Goal: Information Seeking & Learning: Learn about a topic

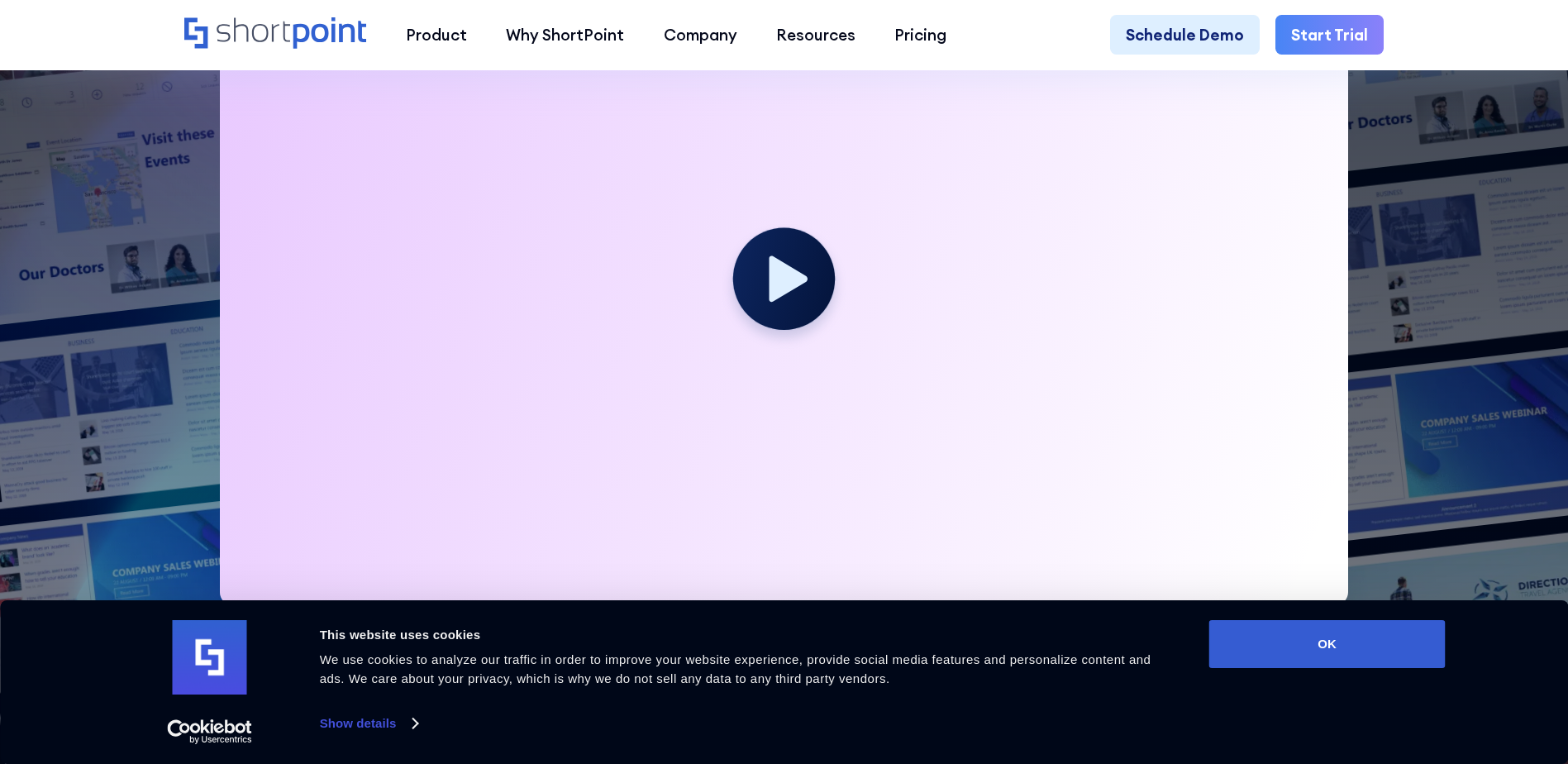
scroll to position [661, 0]
click at [1386, 643] on button "OK" at bounding box center [1327, 644] width 236 height 48
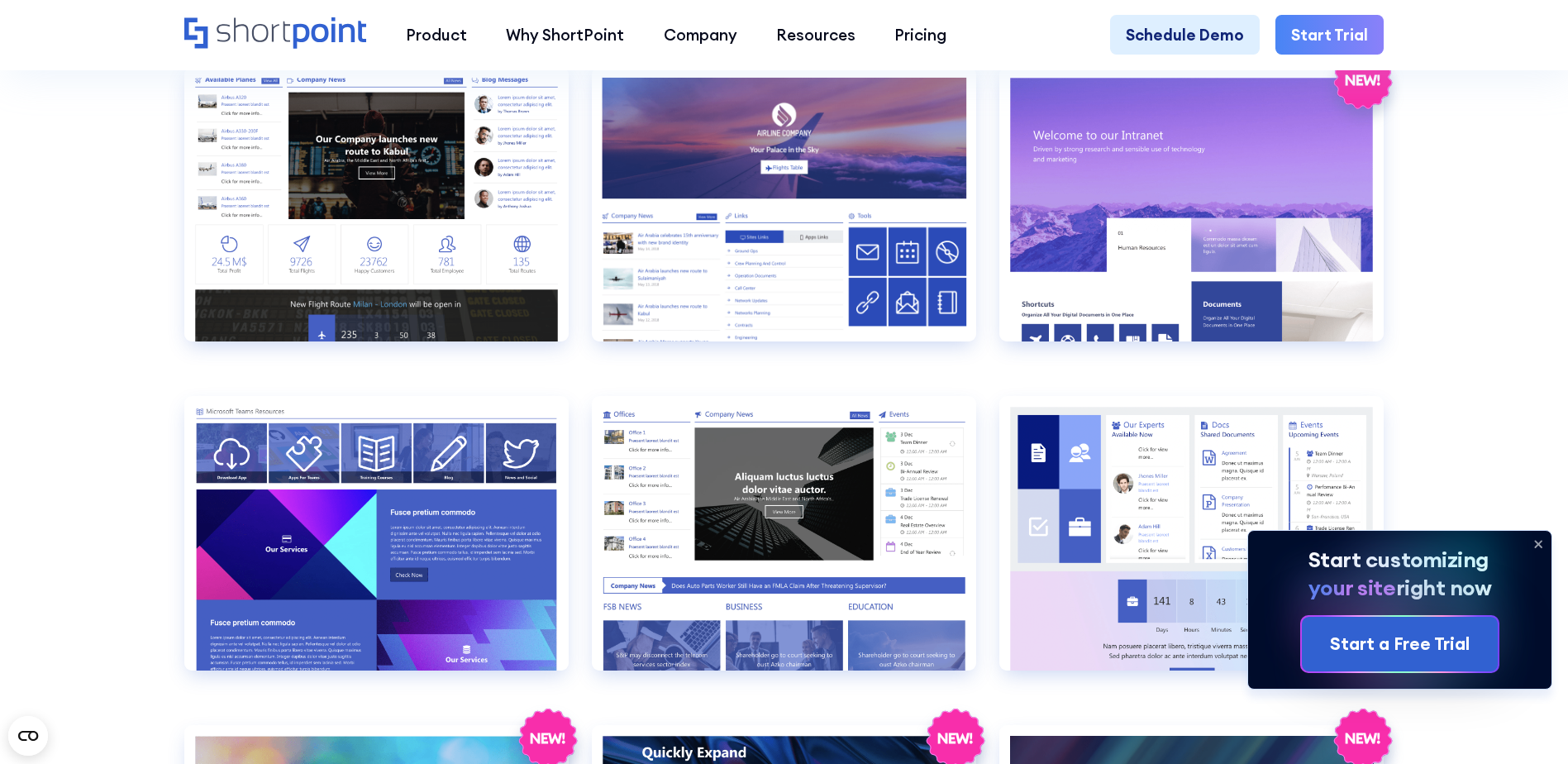
scroll to position [2481, 0]
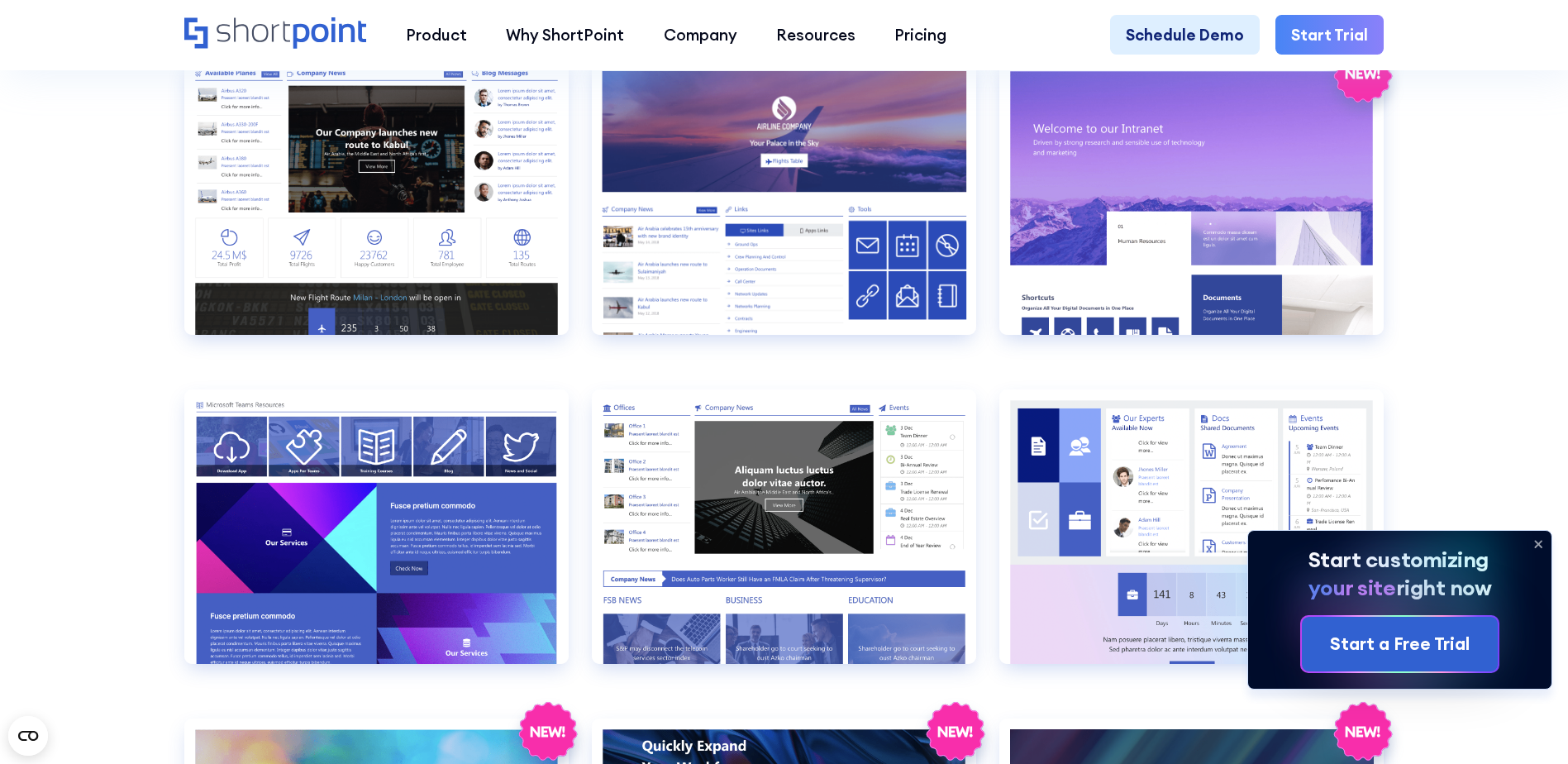
click at [1535, 536] on icon at bounding box center [1538, 544] width 26 height 26
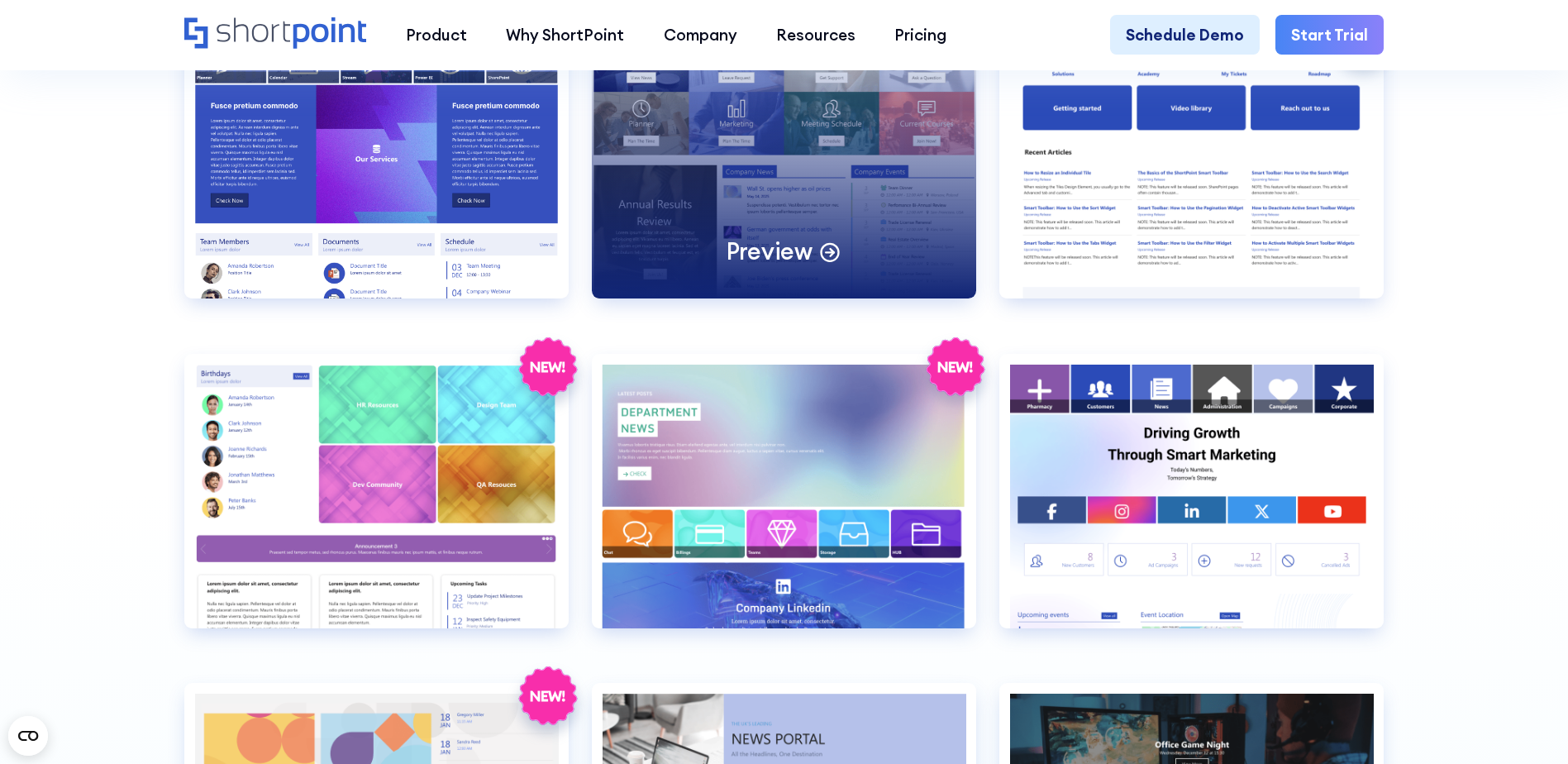
scroll to position [4217, 0]
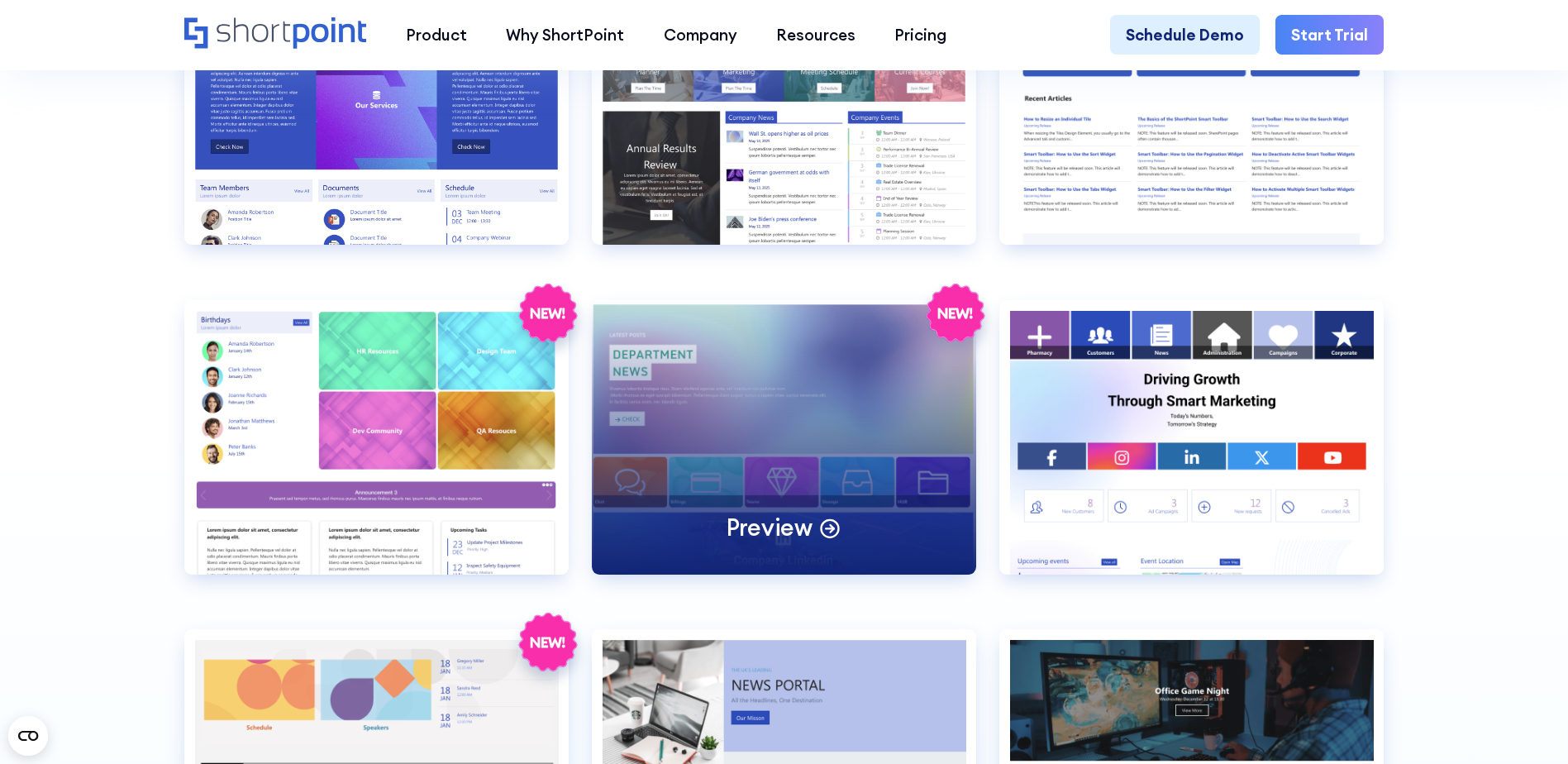
click at [714, 435] on div "Preview" at bounding box center [784, 437] width 385 height 275
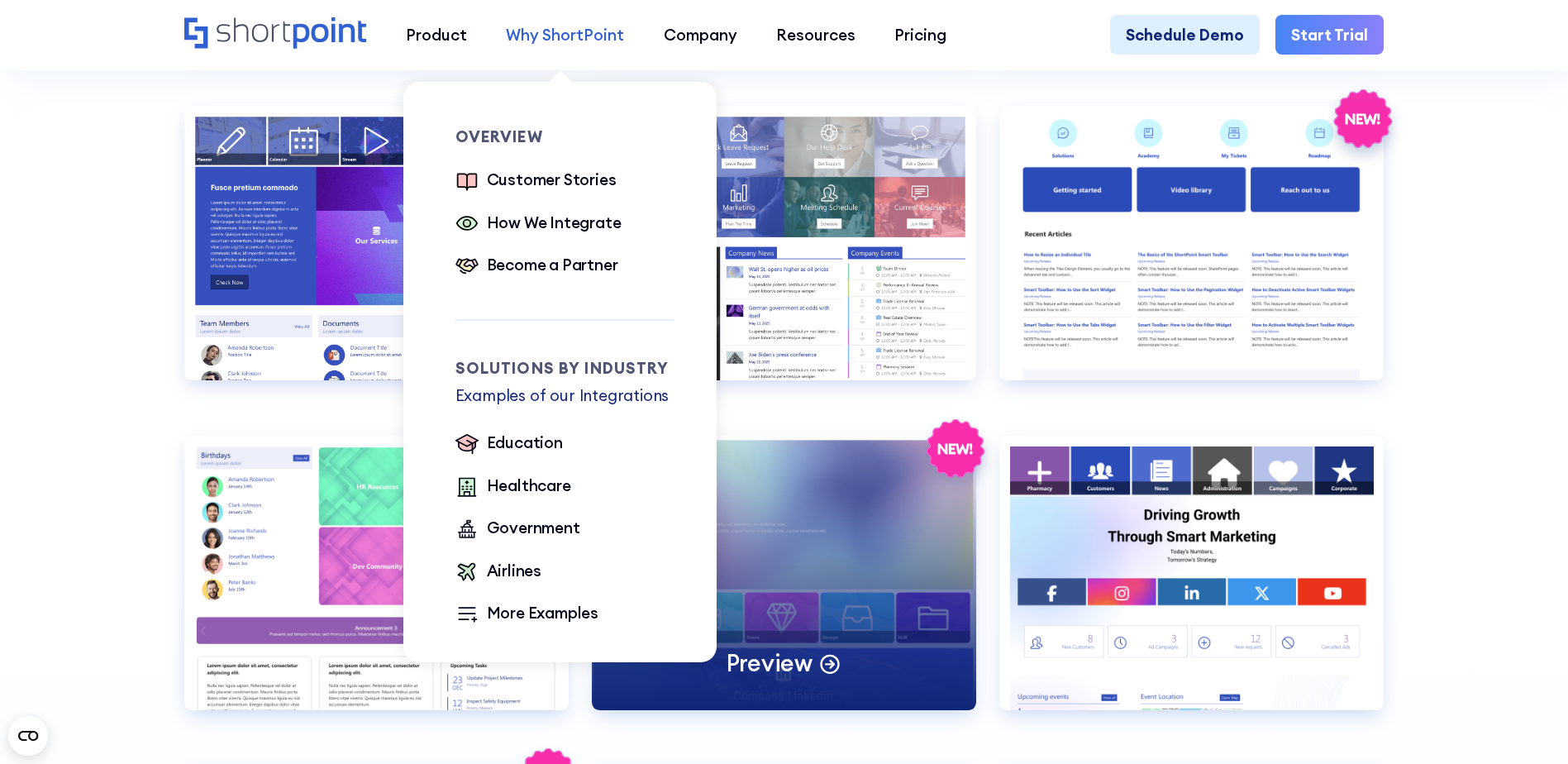
scroll to position [4052, 0]
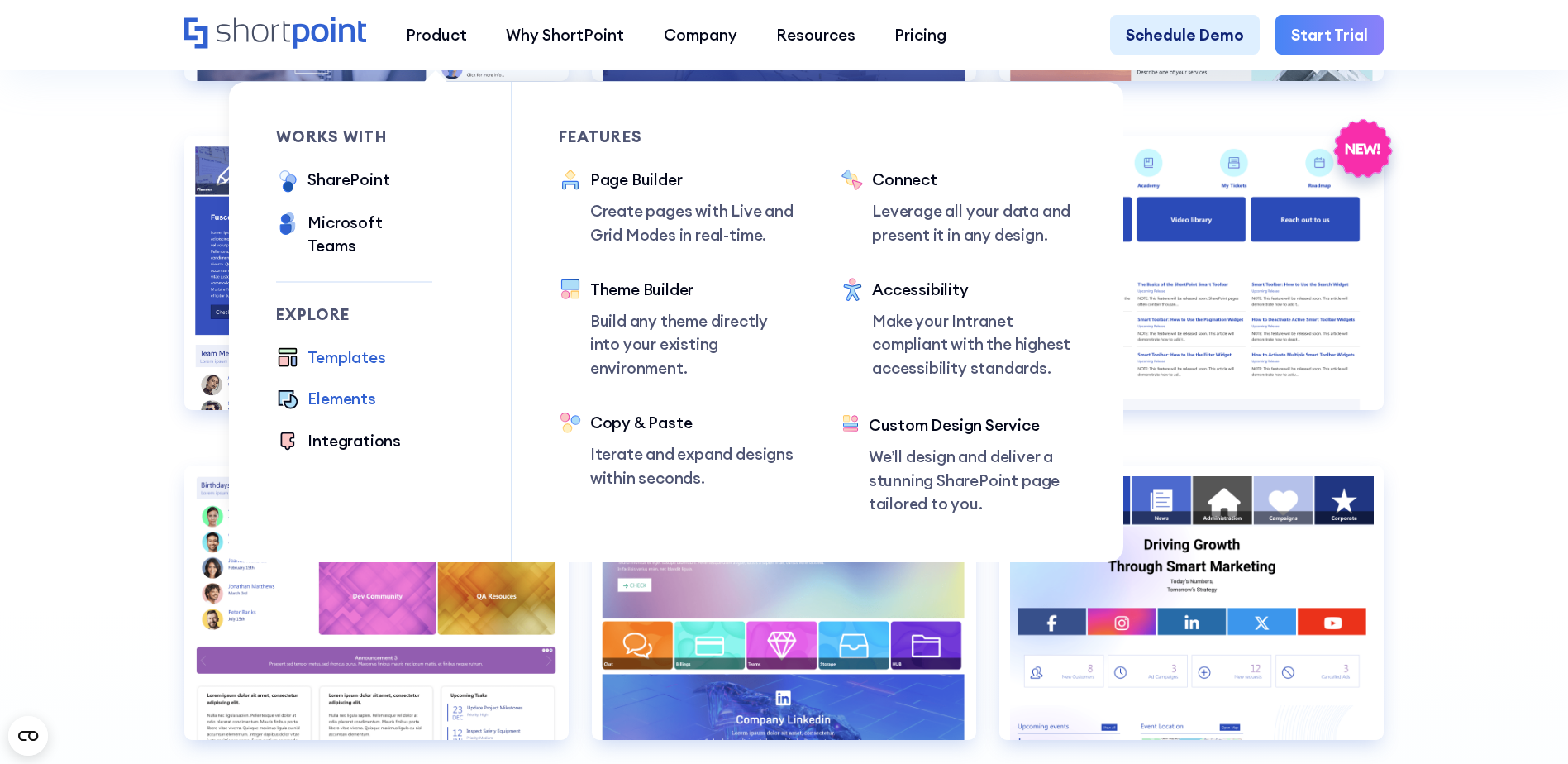
click at [347, 390] on div "Elements" at bounding box center [341, 399] width 68 height 23
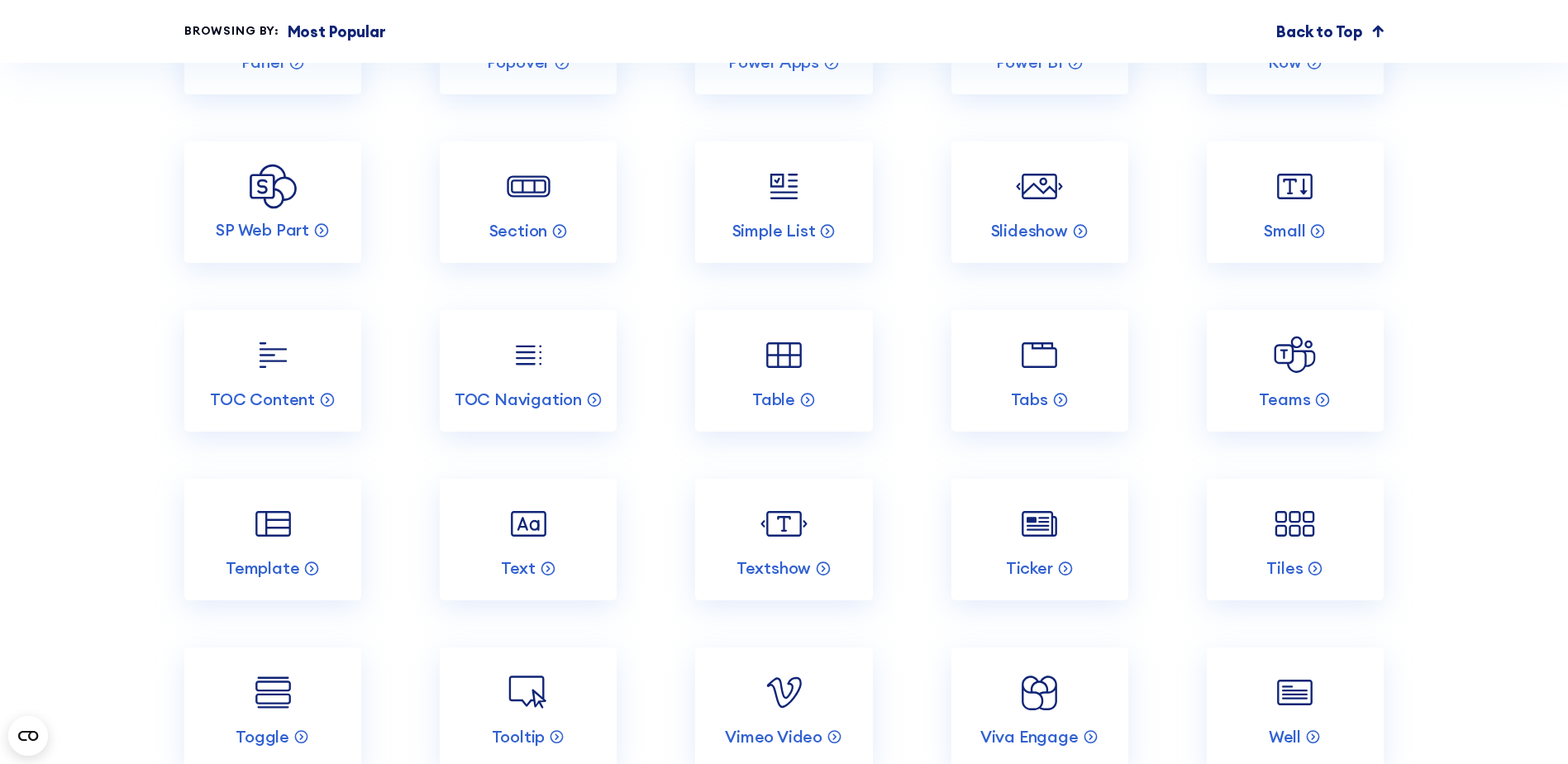
scroll to position [3391, 0]
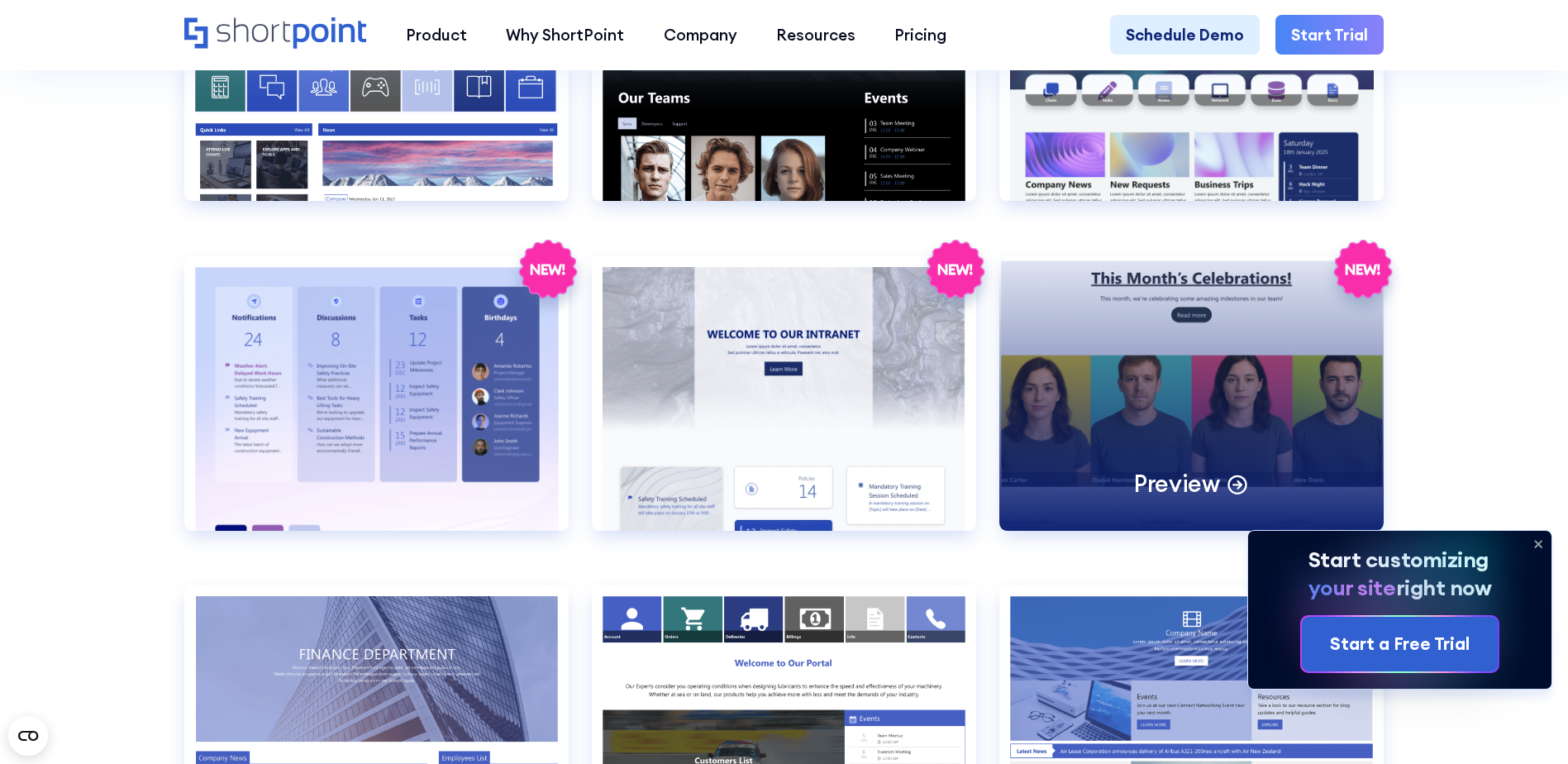
scroll to position [3308, 0]
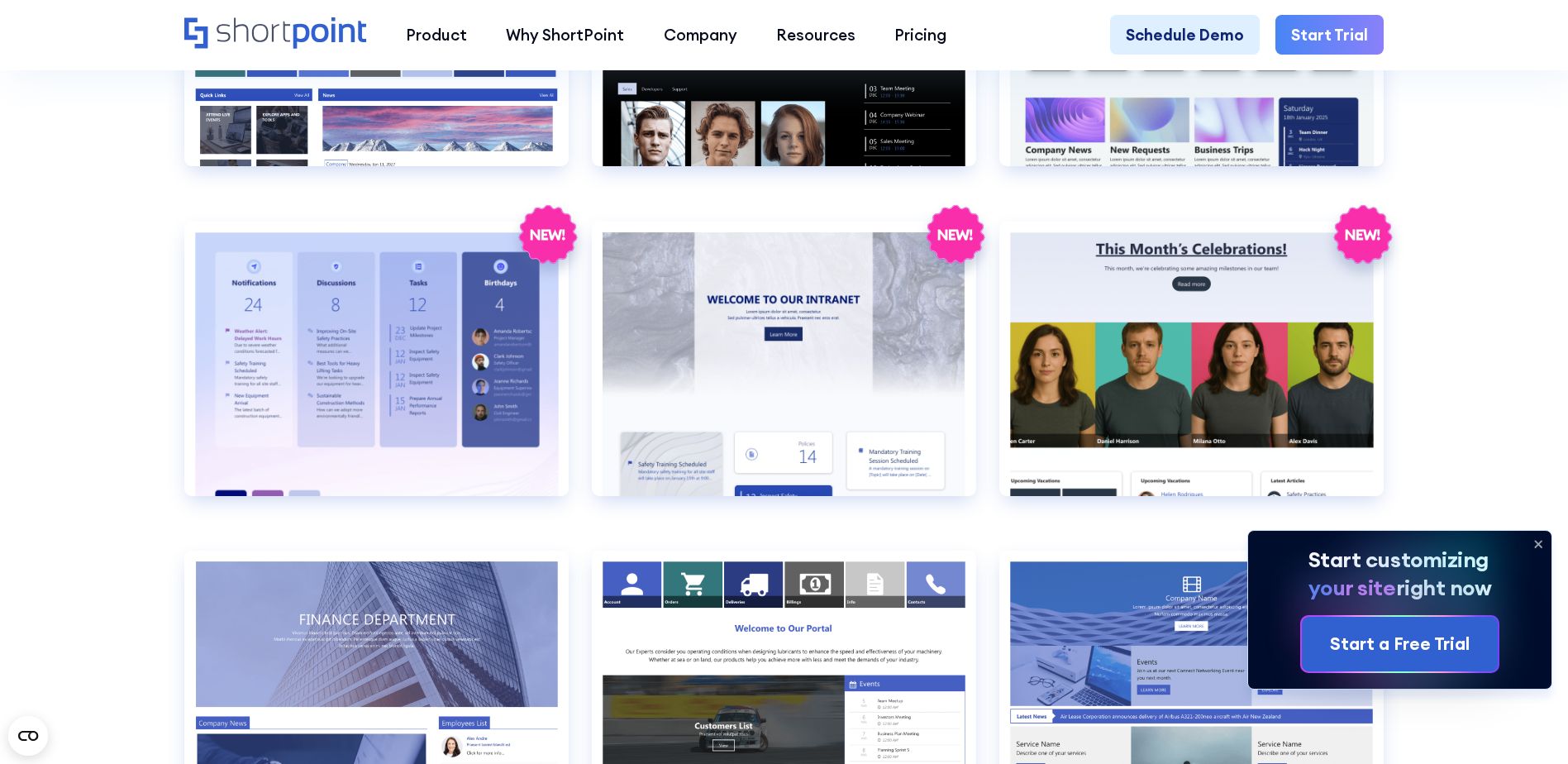
click at [1535, 541] on icon at bounding box center [1538, 544] width 26 height 26
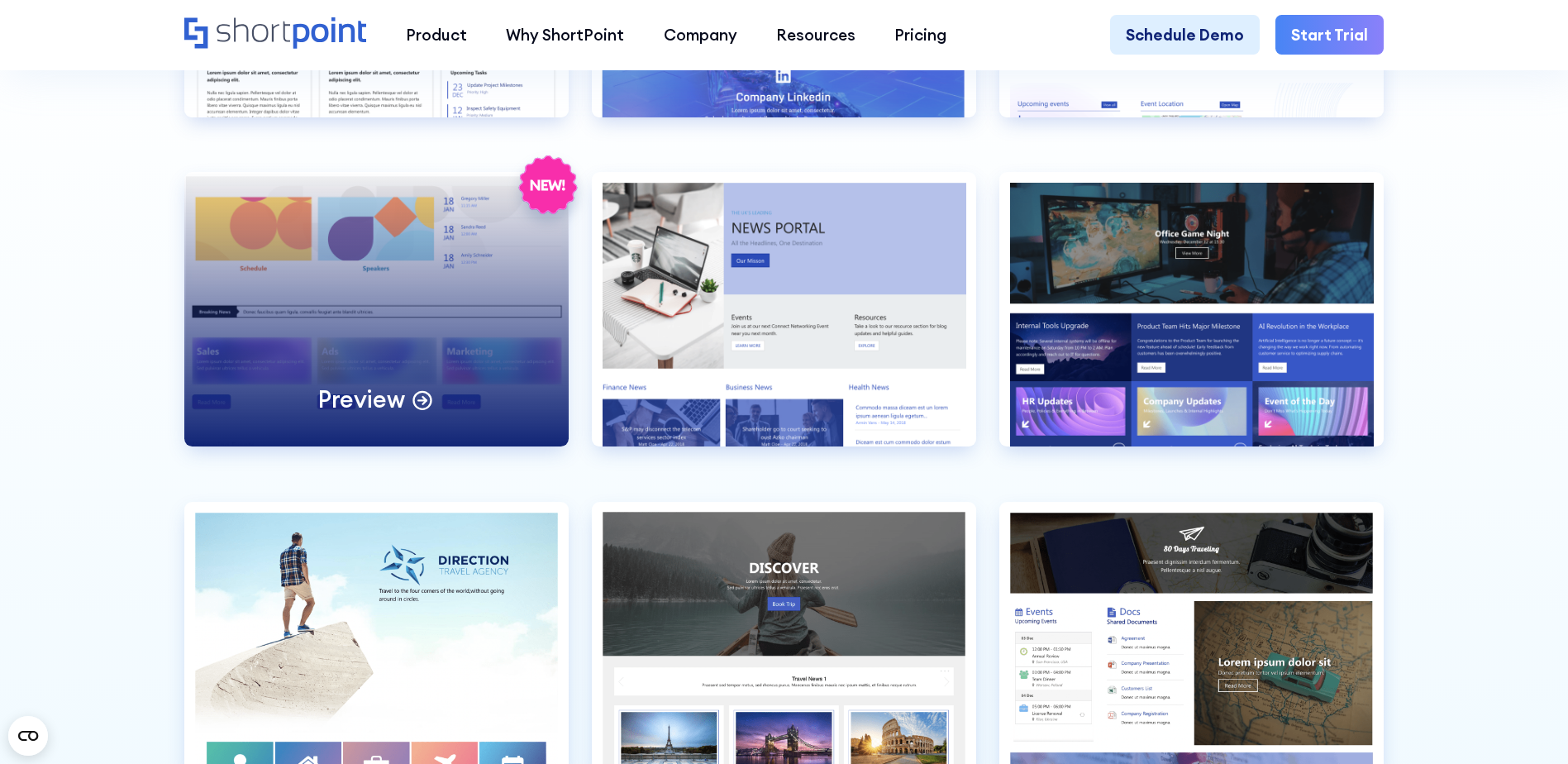
scroll to position [4631, 0]
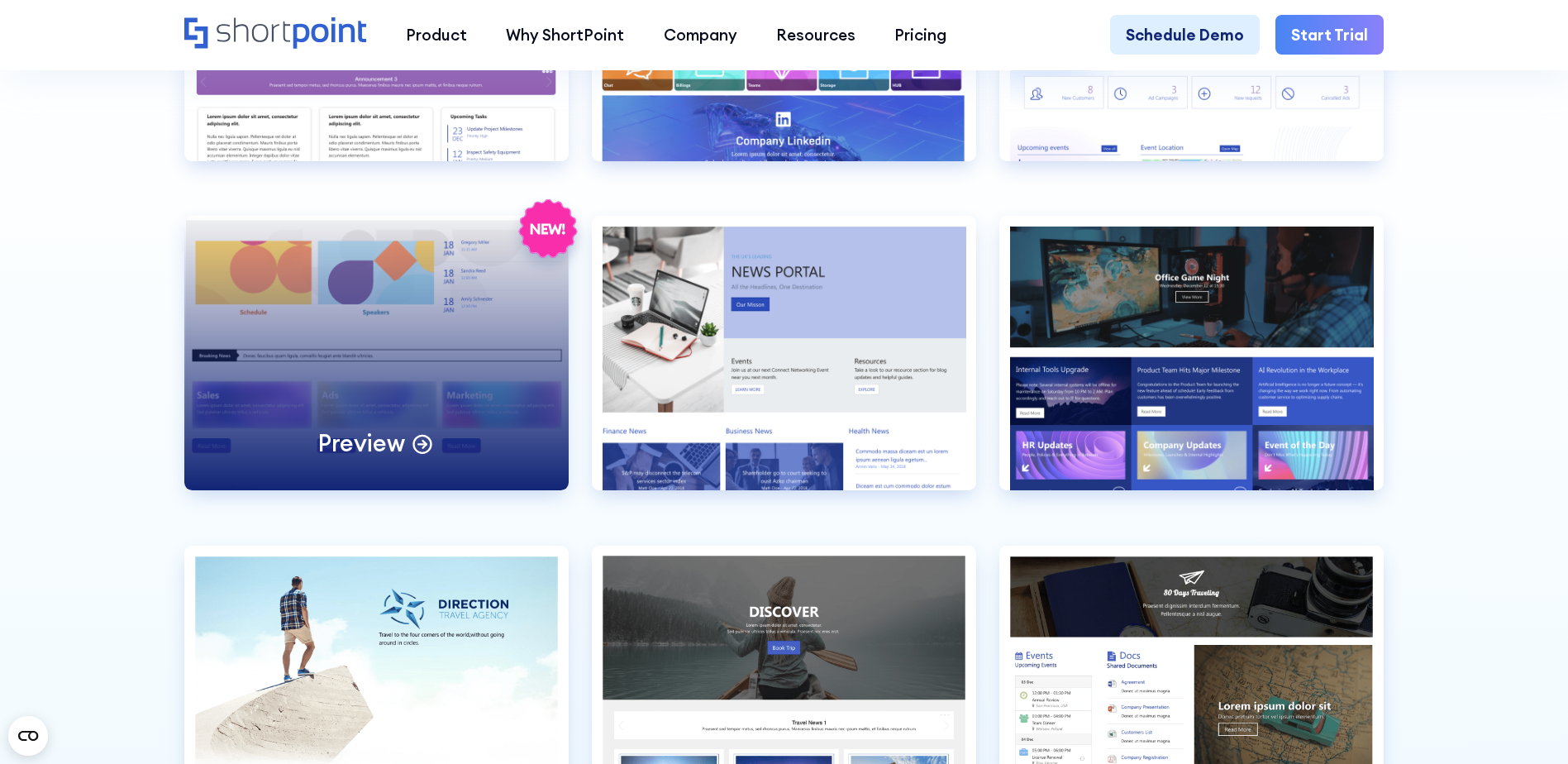
click at [382, 382] on div "Preview" at bounding box center [377, 353] width 385 height 275
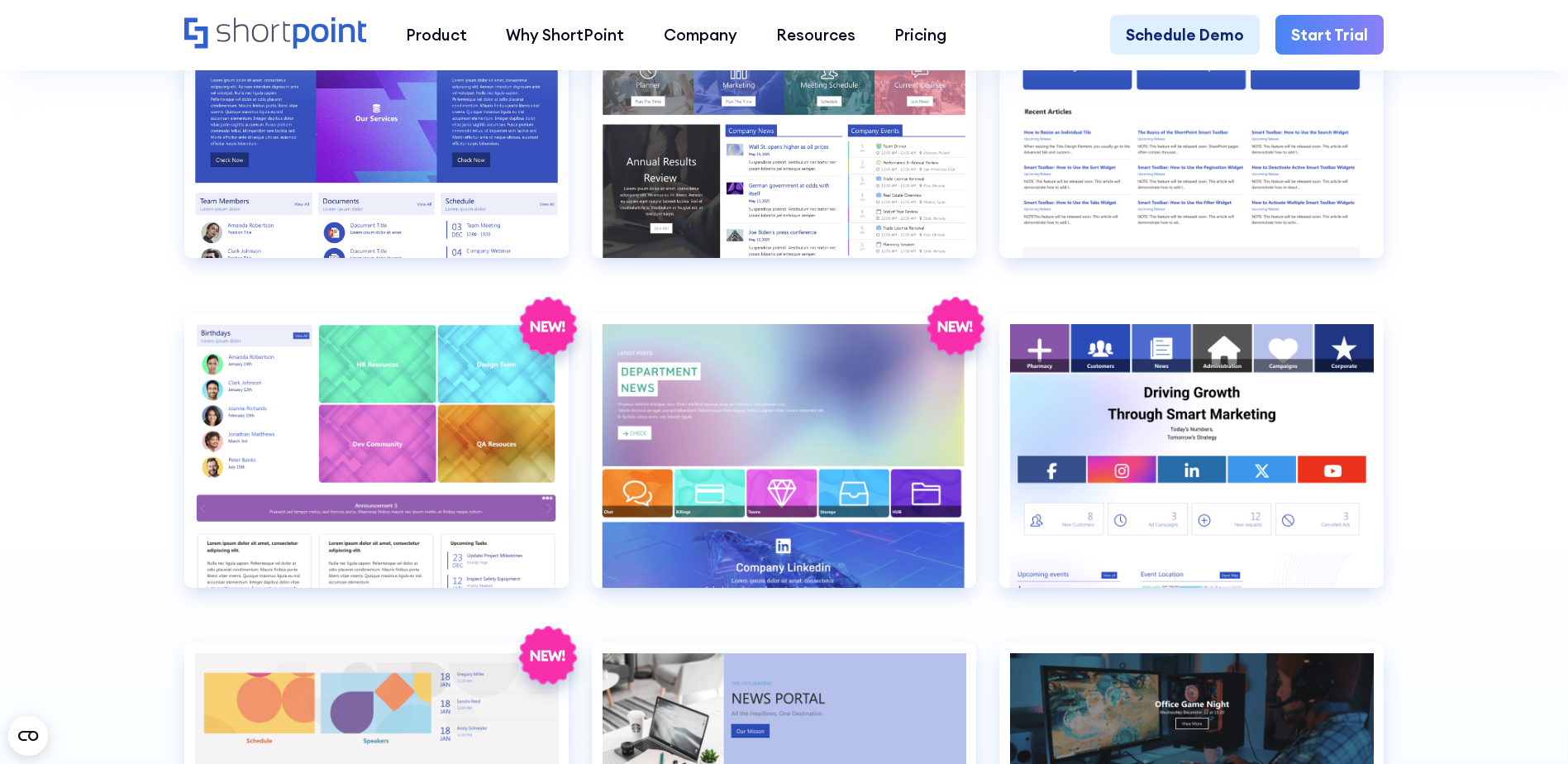
scroll to position [4052, 0]
